Goal: Task Accomplishment & Management: Complete application form

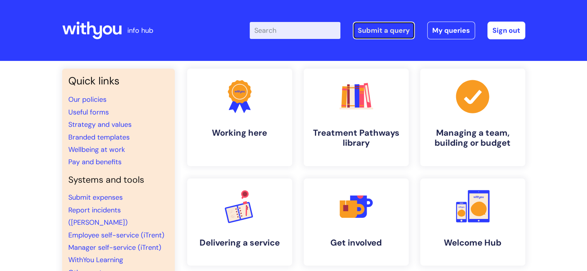
click at [384, 30] on link "Submit a query" at bounding box center [383, 31] width 62 height 18
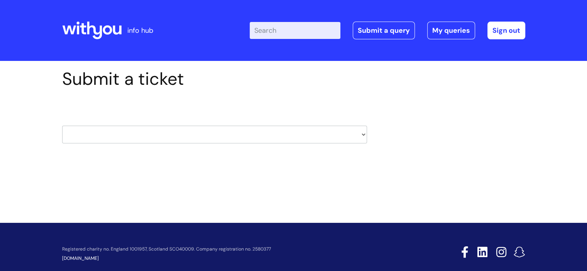
drag, startPoint x: 211, startPoint y: 128, endPoint x: 211, endPoint y: 137, distance: 9.7
click at [210, 137] on div "HR / People IT and Support Clinical Drug Alerts Finance Accounts Data Support T…" at bounding box center [214, 125] width 305 height 36
click at [211, 135] on select "HR / People IT and Support Clinical Drug Alerts Finance Accounts Data Support T…" at bounding box center [214, 135] width 305 height 18
click at [0, 113] on div "Submit a ticket HR / People IT and Support Clinical Drug Alerts Finance Account…" at bounding box center [293, 130] width 587 height 139
click at [256, 130] on select "HR / People IT and Support Clinical Drug Alerts Finance Accounts Data Support T…" at bounding box center [214, 135] width 305 height 18
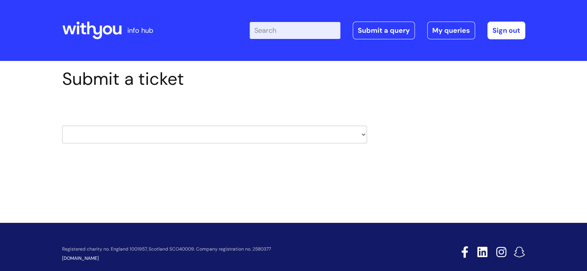
select select "it_and_support"
click at [62, 126] on select "HR / People IT and Support Clinical Drug Alerts Finance Accounts Data Support T…" at bounding box center [214, 135] width 305 height 18
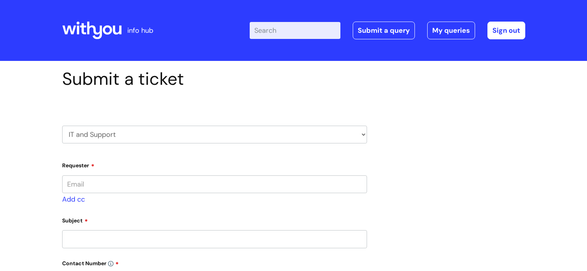
type input "[PERSON_NAME][EMAIL_ADDRESS][PERSON_NAME][DOMAIN_NAME]"
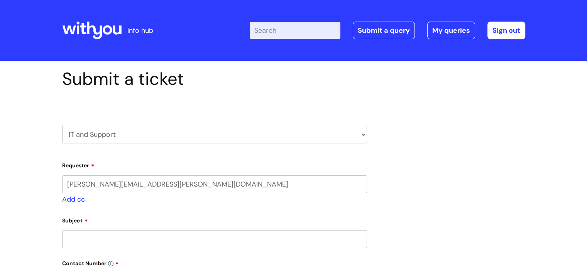
select select "80004157224"
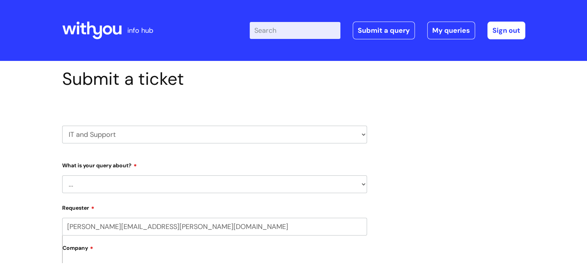
click at [172, 178] on select "... Mobile Phone Reset & MFA Accounts, Starters and Leavers IT Hardware issue I…" at bounding box center [214, 184] width 305 height 18
click at [62, 175] on select "... Mobile Phone Reset & MFA Accounts, Starters and Leavers IT Hardware issue I…" at bounding box center [214, 184] width 305 height 18
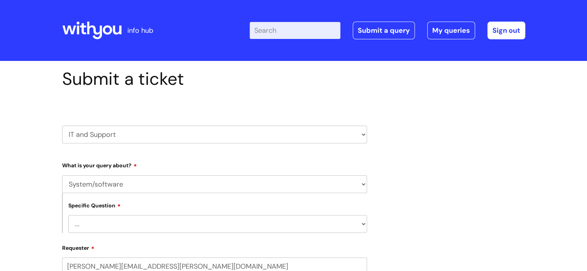
click at [91, 232] on select "... Halo PCMIS Iaptus NHS Email CJSM Email Mitel Another System Google (Workspa…" at bounding box center [217, 224] width 299 height 18
click at [131, 186] on select "... Mobile Phone Reset & MFA Accounts, Starters and Leavers IT Hardware issue I…" at bounding box center [214, 184] width 305 height 18
select select "IT Hardware issue"
click at [62, 175] on select "... Mobile Phone Reset & MFA Accounts, Starters and Leavers IT Hardware issue I…" at bounding box center [214, 184] width 305 height 18
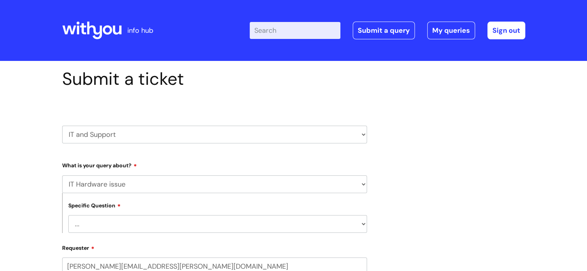
click at [112, 222] on select "... I need a new or replacement ... I’m waiting for new or replacement hardware…" at bounding box center [217, 224] width 299 height 18
select select "I need a new or replacement ..."
click at [68, 215] on select "... I need a new or replacement ... I’m waiting for new or replacement hardware…" at bounding box center [217, 224] width 299 height 18
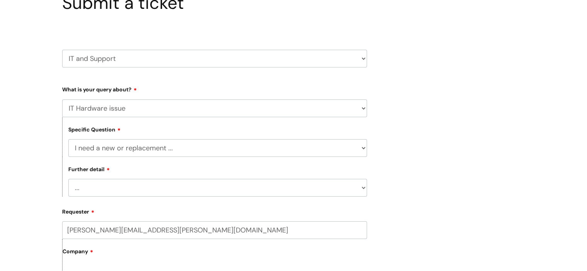
scroll to position [77, 0]
click at [130, 174] on div "Further detail ... Another sort of cable Anything else Monitor Mouse/keyboard P…" at bounding box center [214, 176] width 305 height 40
click at [132, 185] on select "... Another sort of cable Anything else Monitor Mouse/keyboard Port replicator …" at bounding box center [217, 187] width 299 height 18
click at [68, 178] on select "... Another sort of cable Anything else Monitor Mouse/keyboard Port replicator …" at bounding box center [217, 187] width 299 height 18
click at [123, 188] on select "... Another sort of cable Anything else Monitor Mouse/keyboard Port replicator …" at bounding box center [217, 187] width 299 height 18
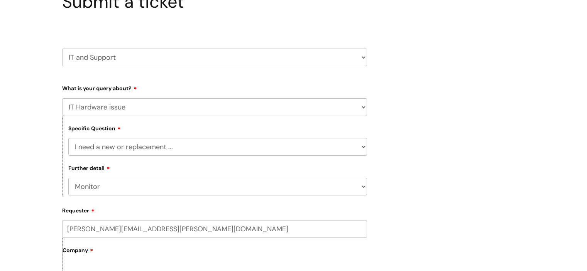
select select "Anything else"
click at [68, 178] on select "... Another sort of cable Anything else Monitor Mouse/keyboard Port replicator …" at bounding box center [217, 187] width 299 height 18
drag, startPoint x: 0, startPoint y: 126, endPoint x: 21, endPoint y: 132, distance: 21.4
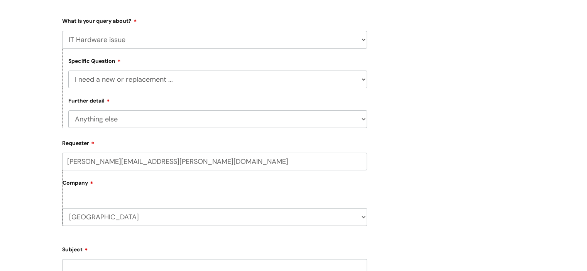
scroll to position [193, 0]
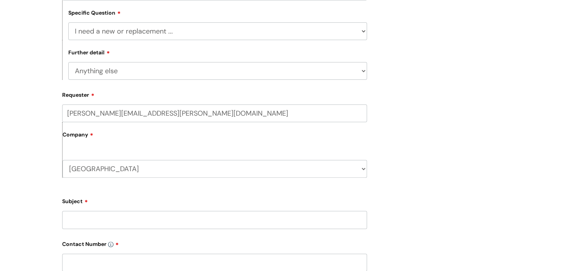
click at [117, 152] on div "Company [GEOGRAPHIC_DATA] WithYou Current Staff" at bounding box center [214, 150] width 305 height 56
click at [121, 169] on select "[GEOGRAPHIC_DATA] WithYou Current Staff" at bounding box center [214, 169] width 304 height 18
click at [113, 222] on input "Subject" at bounding box center [214, 220] width 305 height 18
type input "Broken Keyboard"
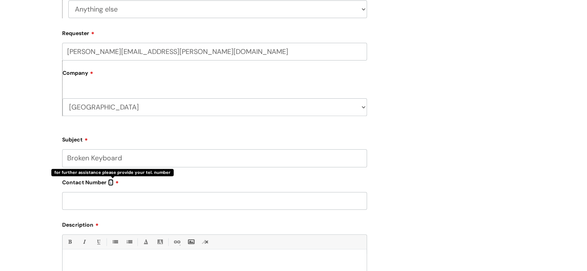
scroll to position [347, 0]
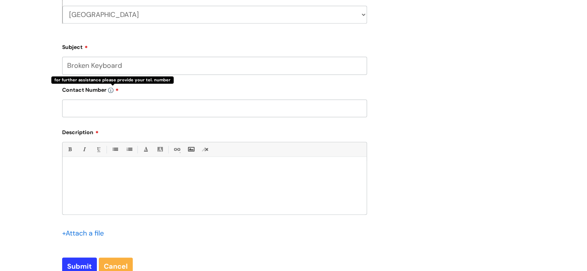
drag, startPoint x: 176, startPoint y: 201, endPoint x: 156, endPoint y: 125, distance: 78.2
click at [176, 199] on div at bounding box center [214, 187] width 304 height 53
click at [154, 105] on input "text" at bounding box center [214, 109] width 305 height 18
type input "07816125231"
click at [140, 187] on div at bounding box center [214, 187] width 304 height 53
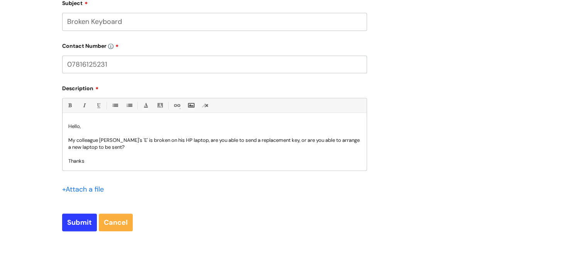
scroll to position [424, 0]
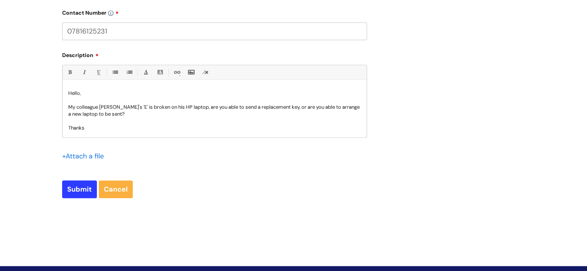
click at [75, 189] on input "Submit" at bounding box center [79, 189] width 35 height 18
type input "Please Wait..."
